Goal: Task Accomplishment & Management: Manage account settings

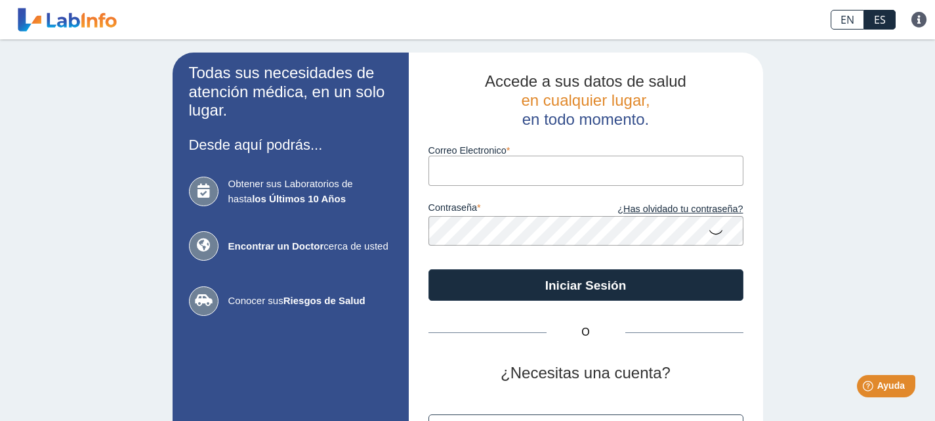
click at [466, 168] on input "Correo Electronico" at bounding box center [585, 170] width 315 height 30
type input "[EMAIL_ADDRESS][DOMAIN_NAME]"
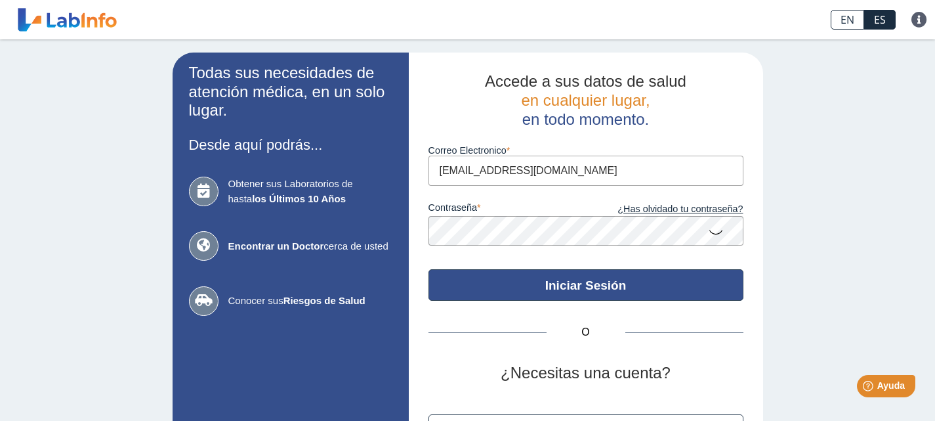
click at [556, 289] on button "Iniciar Sesión" at bounding box center [585, 284] width 315 height 31
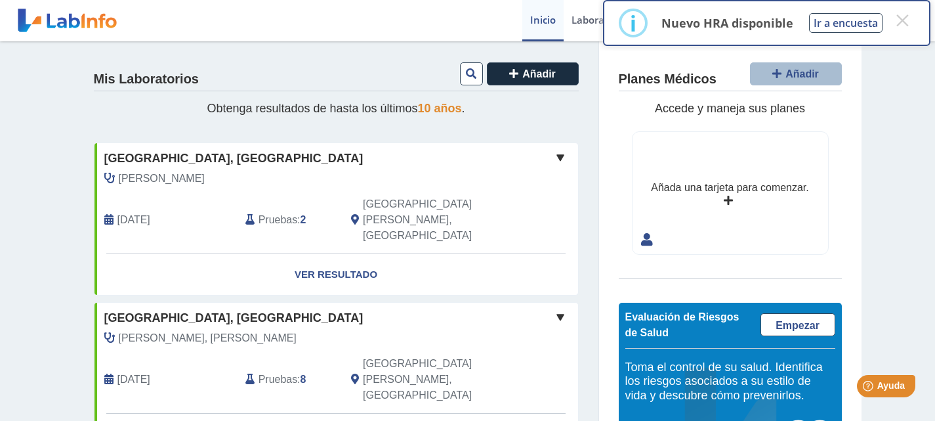
click at [0, 420] on nordpass-portal at bounding box center [0, 421] width 0 height 0
click at [903, 20] on button "×" at bounding box center [902, 21] width 24 height 24
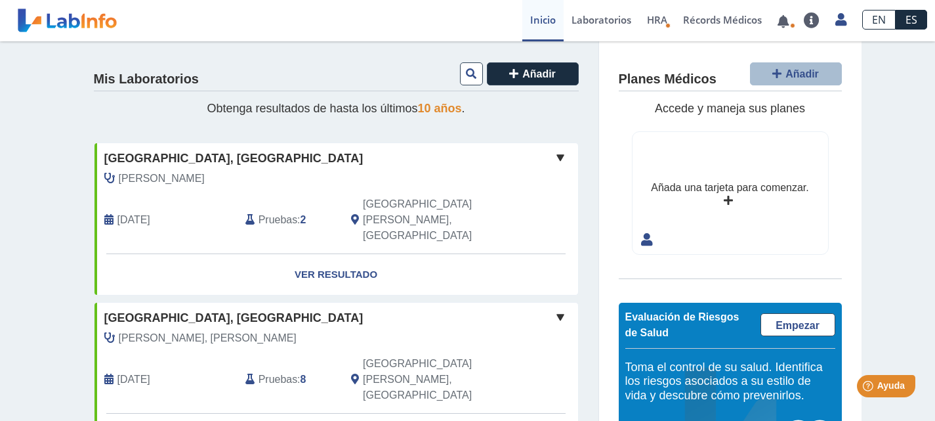
click at [279, 212] on span "Pruebas" at bounding box center [277, 220] width 39 height 16
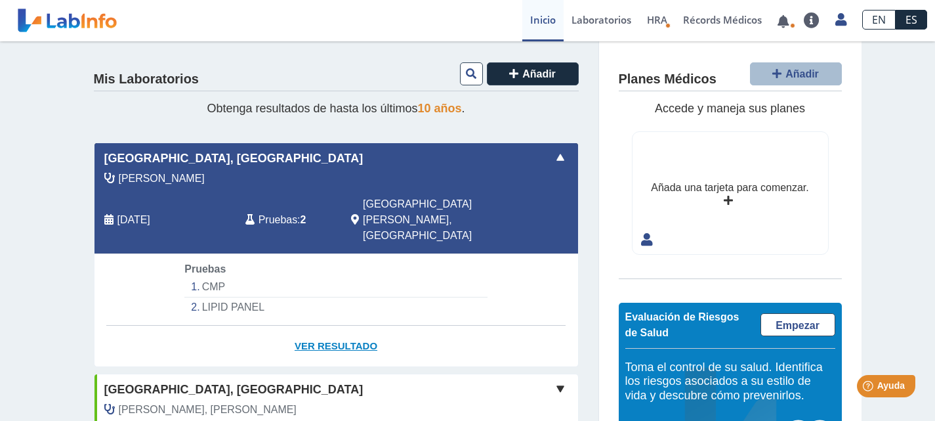
click at [326, 325] on link "Ver Resultado" at bounding box center [335, 345] width 483 height 41
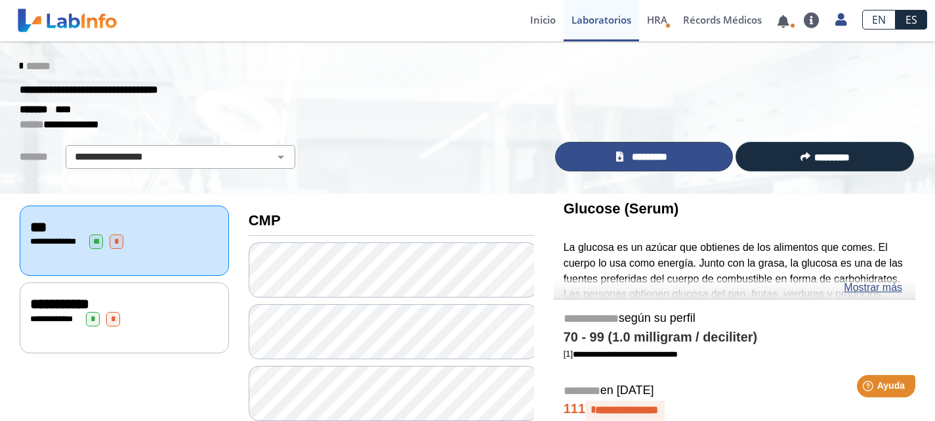
click at [632, 157] on span "*********" at bounding box center [649, 157] width 45 height 15
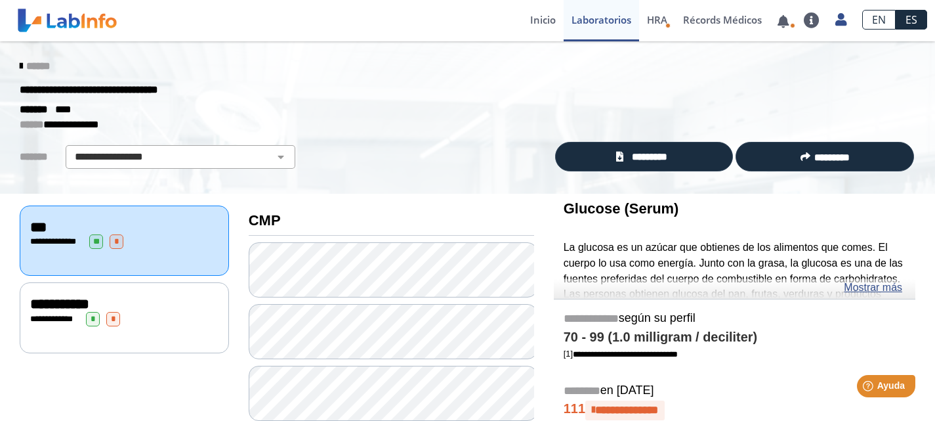
drag, startPoint x: 924, startPoint y: 58, endPoint x: 922, endPoint y: 73, distance: 14.7
click at [922, 73] on div "******" at bounding box center [467, 66] width 915 height 24
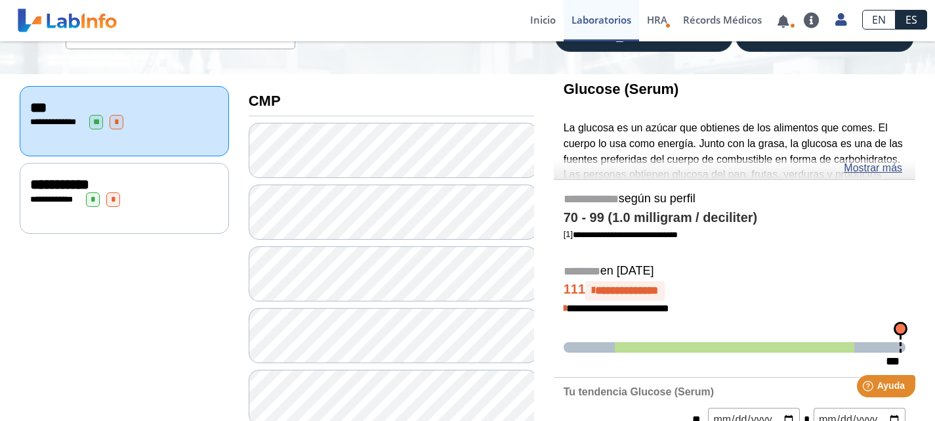
scroll to position [120, 0]
click at [57, 183] on span "**********" at bounding box center [59, 183] width 59 height 14
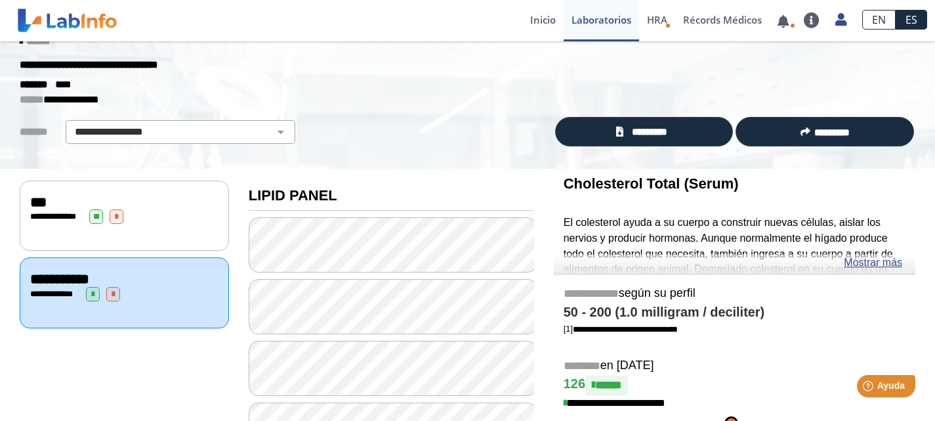
scroll to position [22, 0]
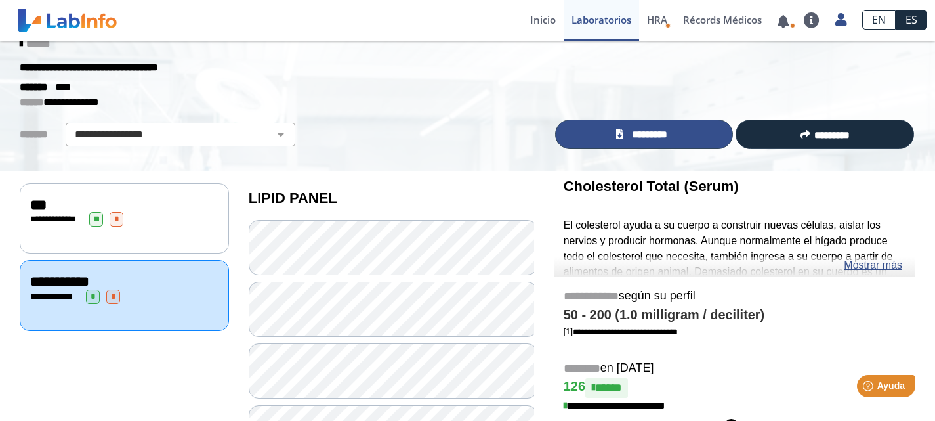
click at [648, 130] on span "*********" at bounding box center [649, 134] width 45 height 15
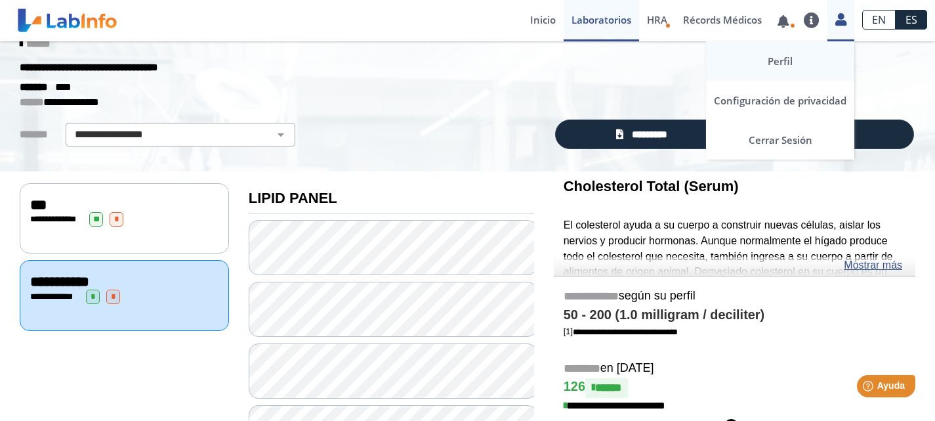
click at [774, 62] on link "Perfil" at bounding box center [780, 60] width 148 height 39
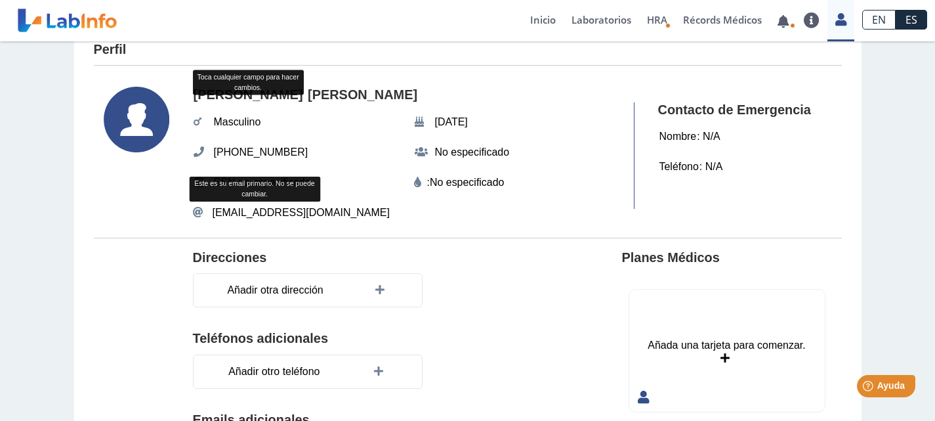
click at [283, 216] on span "[EMAIL_ADDRESS][DOMAIN_NAME]" at bounding box center [301, 213] width 177 height 16
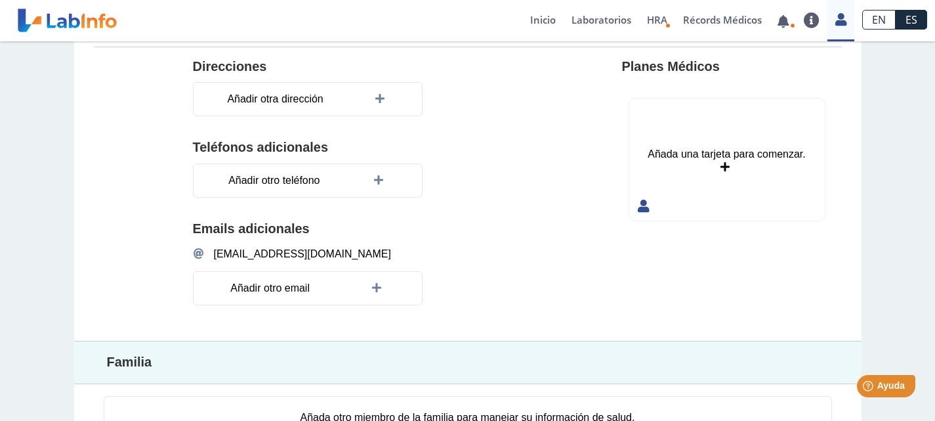
scroll to position [214, 0]
click at [372, 287] on icon at bounding box center [378, 287] width 13 height 10
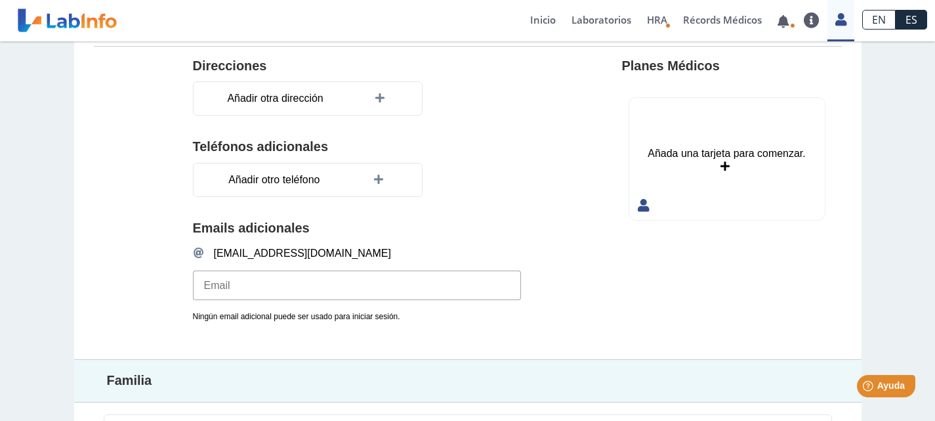
click at [220, 288] on input "email" at bounding box center [357, 285] width 328 height 30
type input "[EMAIL_ADDRESS][DOMAIN_NAME]"
click at [630, 301] on div "Planes Médicos Añada una tarjeta para comenzar. Añada una tarjeta para comenzar." at bounding box center [727, 202] width 210 height 289
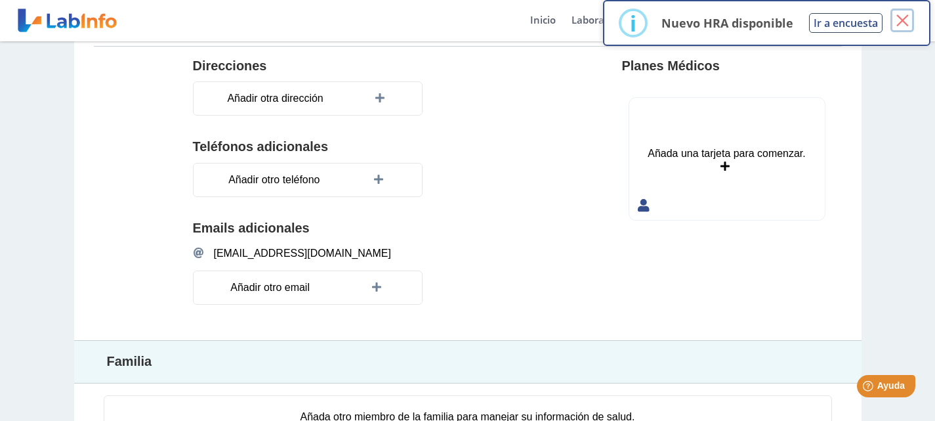
click at [899, 22] on button "×" at bounding box center [902, 21] width 24 height 24
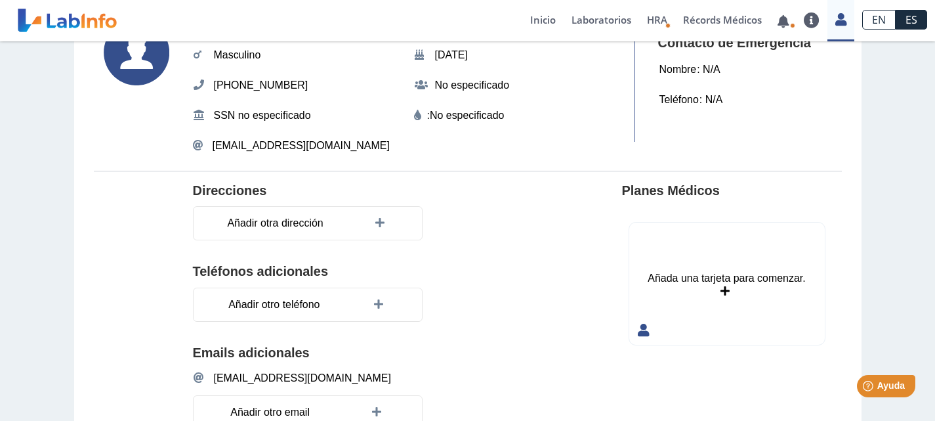
scroll to position [0, 0]
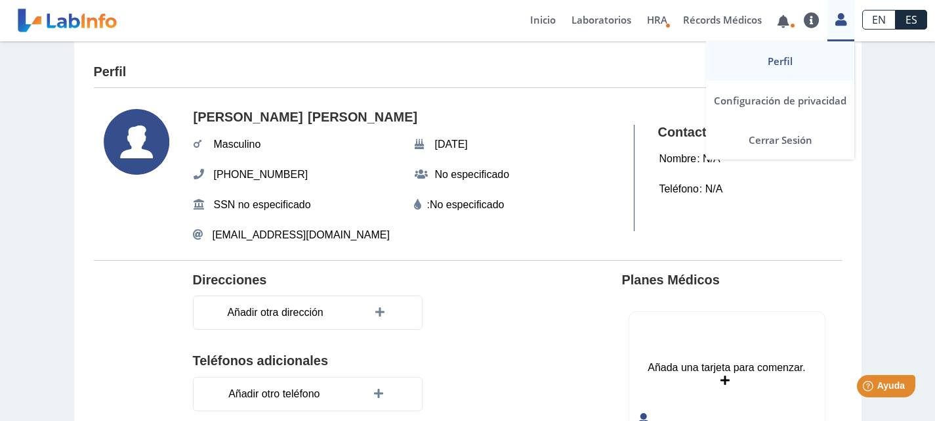
click at [840, 23] on icon at bounding box center [840, 19] width 11 height 10
click at [770, 140] on link "Cerrar Sesión" at bounding box center [780, 139] width 148 height 39
